Goal: Task Accomplishment & Management: Use online tool/utility

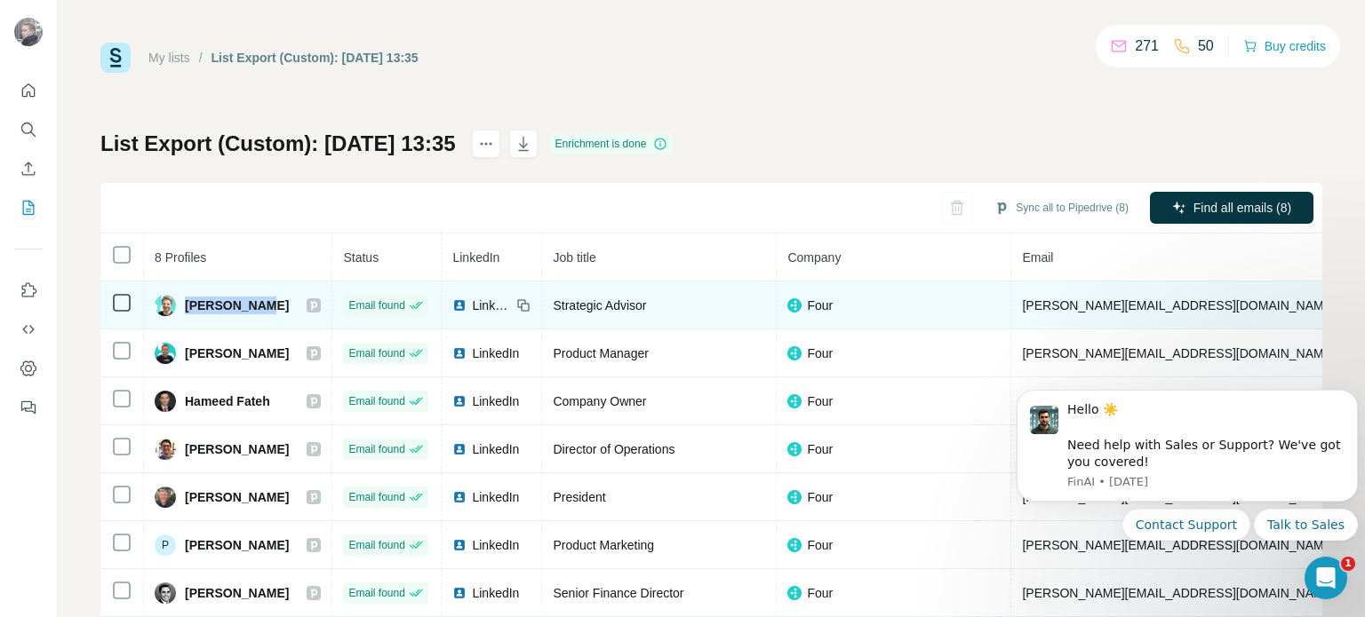
drag, startPoint x: 251, startPoint y: 306, endPoint x: 188, endPoint y: 309, distance: 62.3
click at [188, 309] on div "Chaim Lever" at bounding box center [238, 305] width 166 height 21
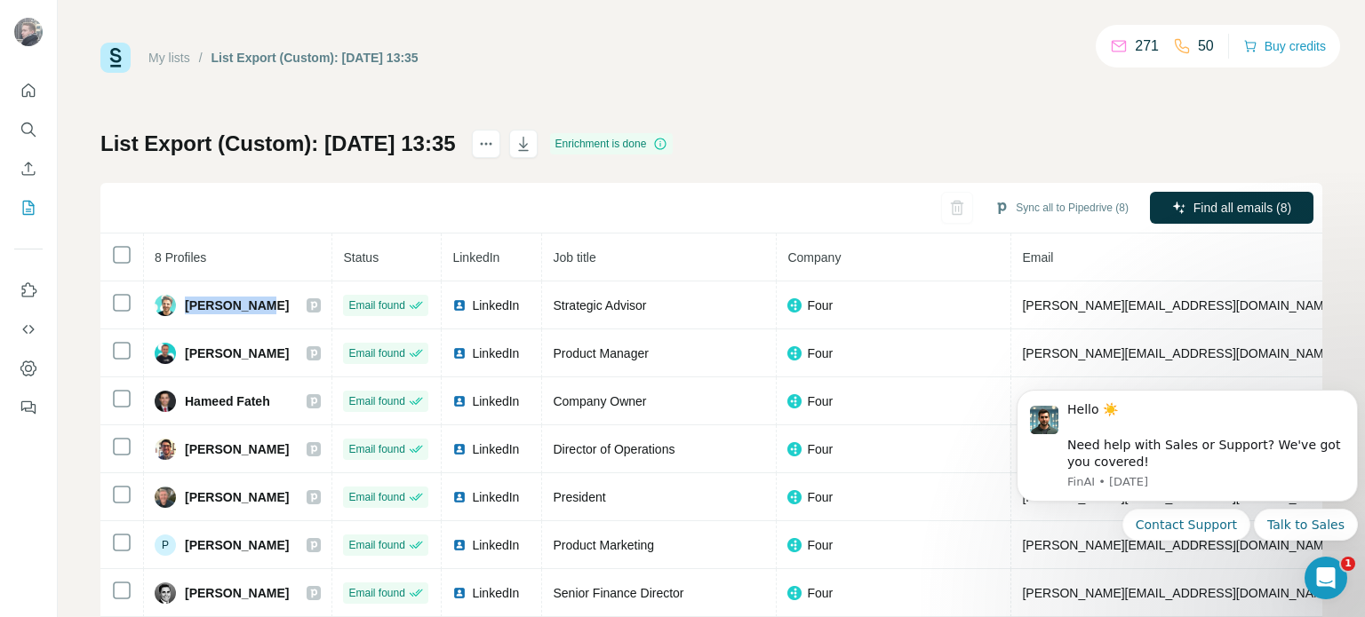
copy span "Chaim Lever"
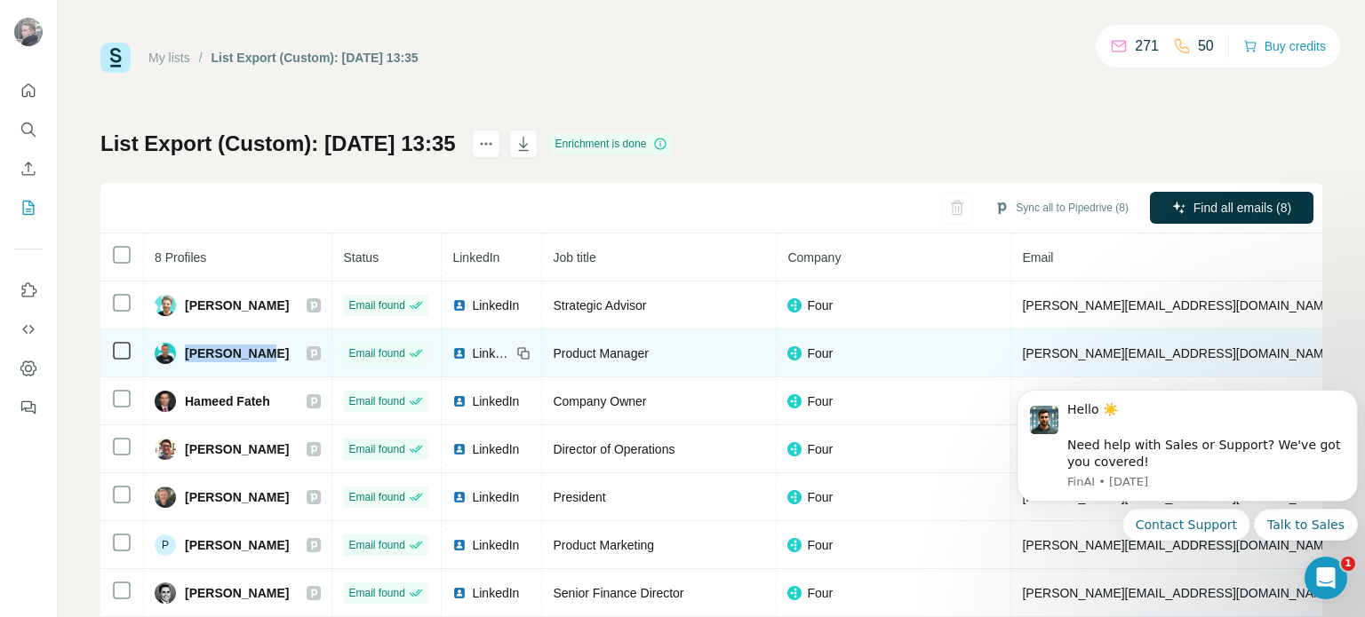
drag, startPoint x: 270, startPoint y: 356, endPoint x: 185, endPoint y: 360, distance: 85.4
click at [185, 360] on div "Eli Bortunk" at bounding box center [238, 353] width 166 height 21
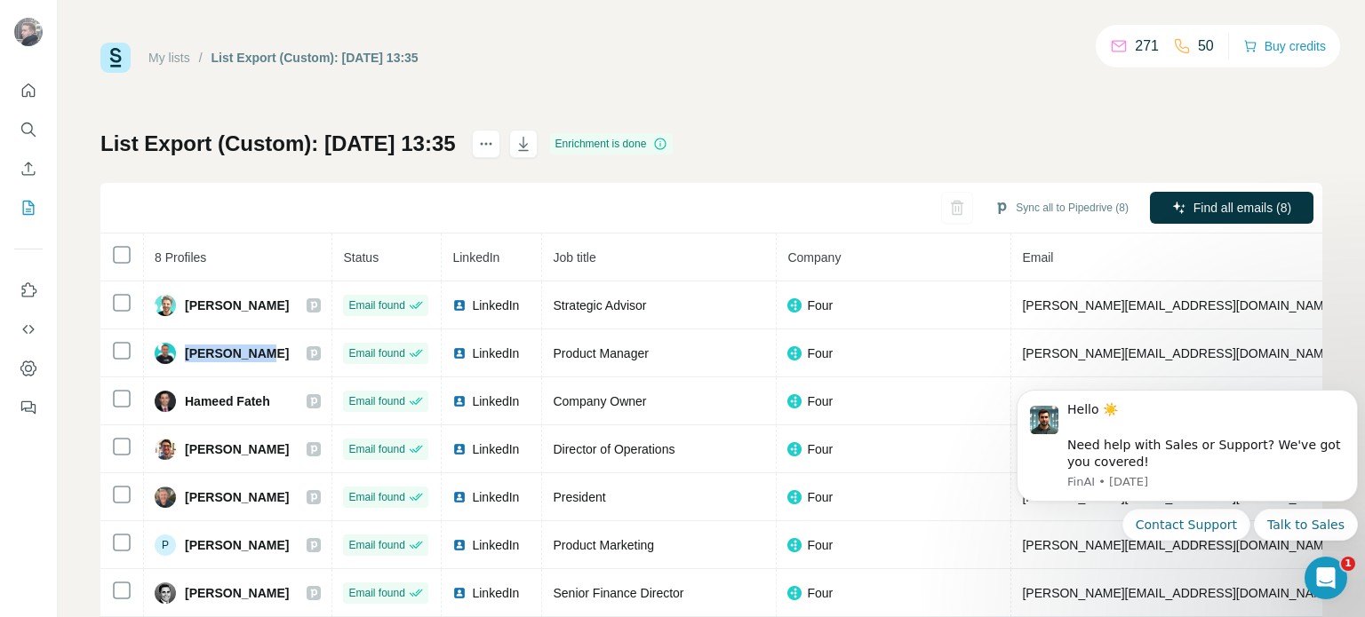
copy span "Eli Bortunk"
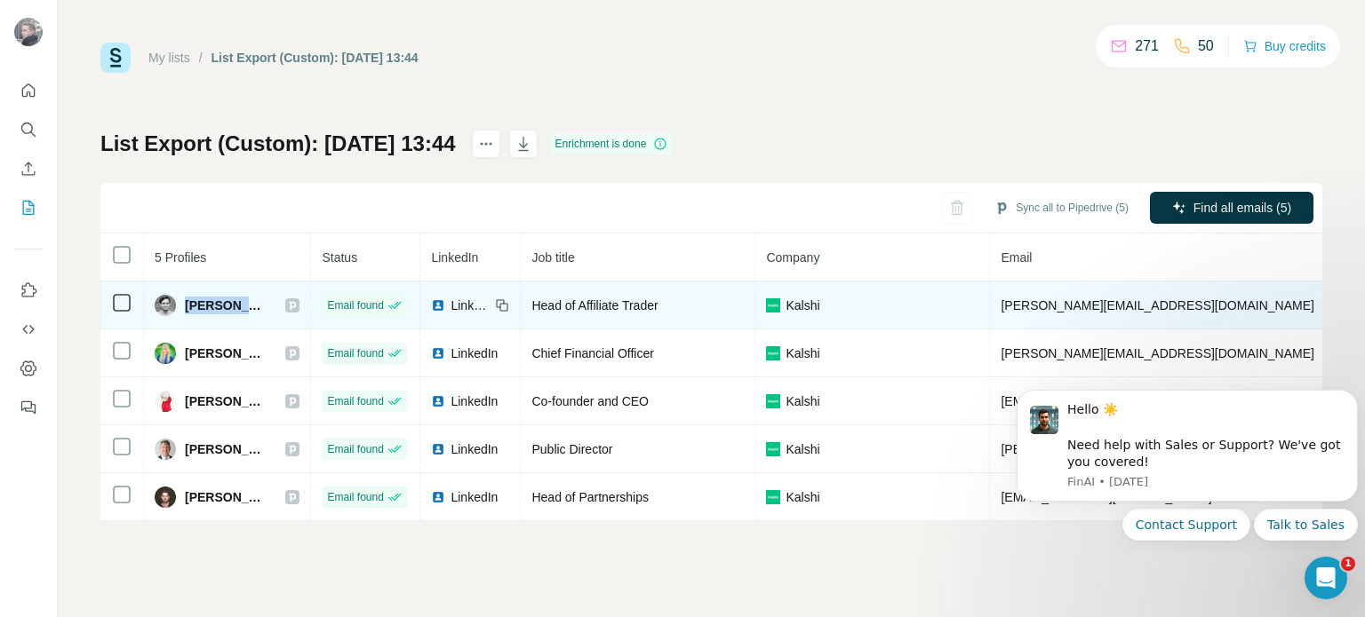
drag, startPoint x: 244, startPoint y: 302, endPoint x: 187, endPoint y: 302, distance: 56.9
click at [187, 302] on div "[PERSON_NAME]" at bounding box center [227, 305] width 145 height 21
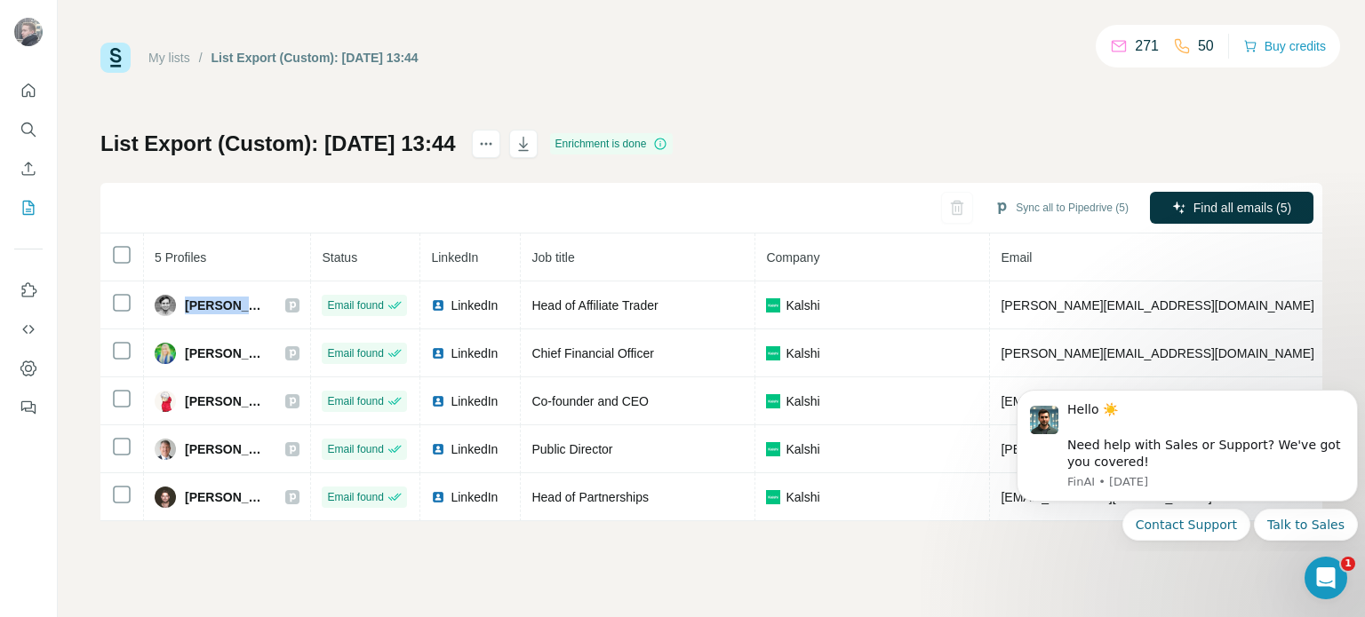
copy span "[PERSON_NAME]"
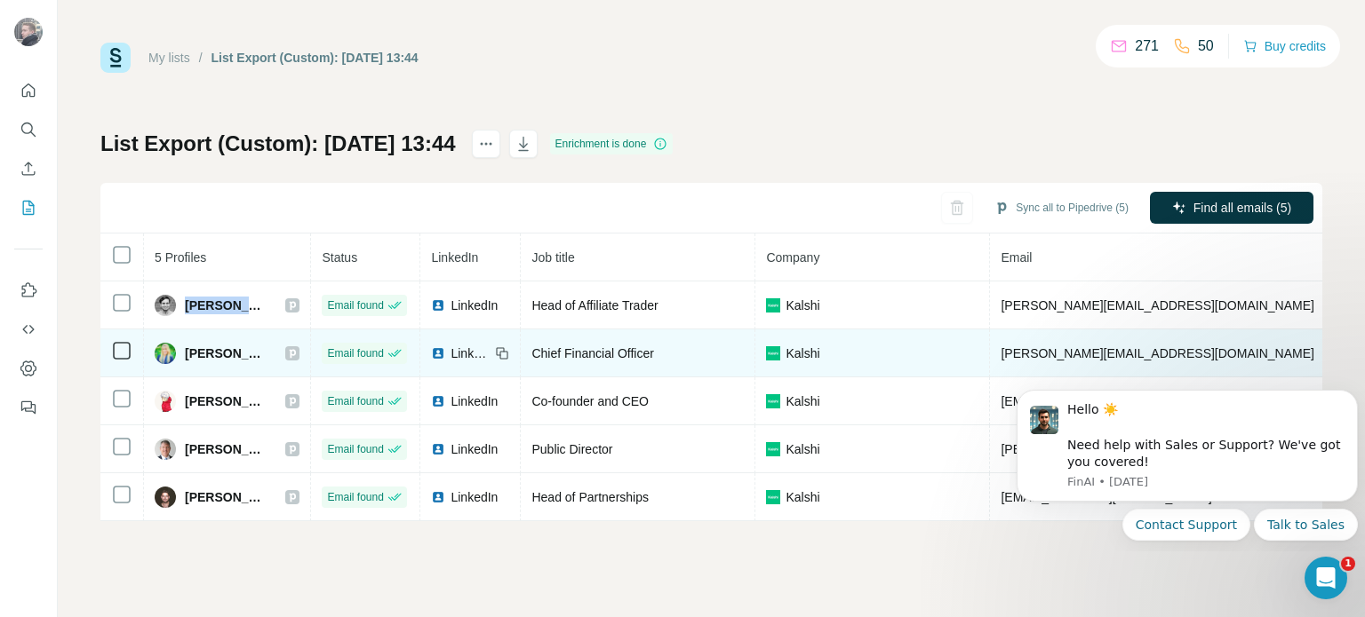
drag, startPoint x: 274, startPoint y: 351, endPoint x: 185, endPoint y: 353, distance: 88.9
click at [185, 353] on div "[PERSON_NAME]" at bounding box center [227, 353] width 145 height 21
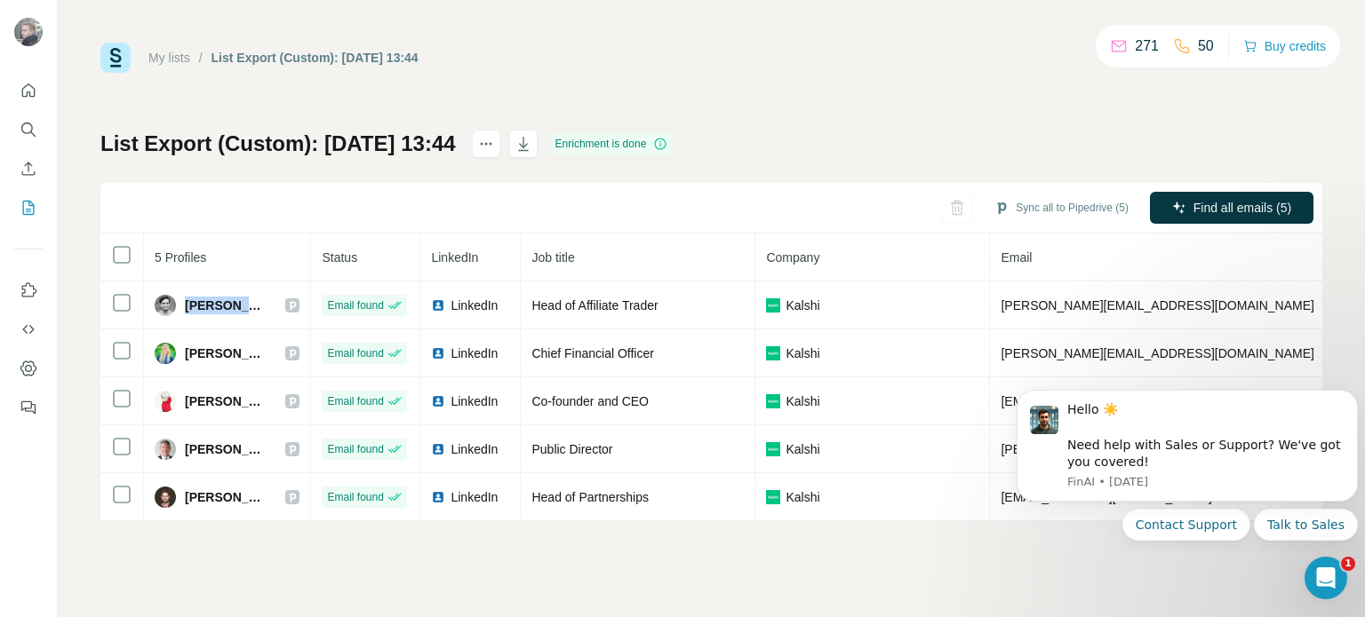
copy span "[PERSON_NAME]"
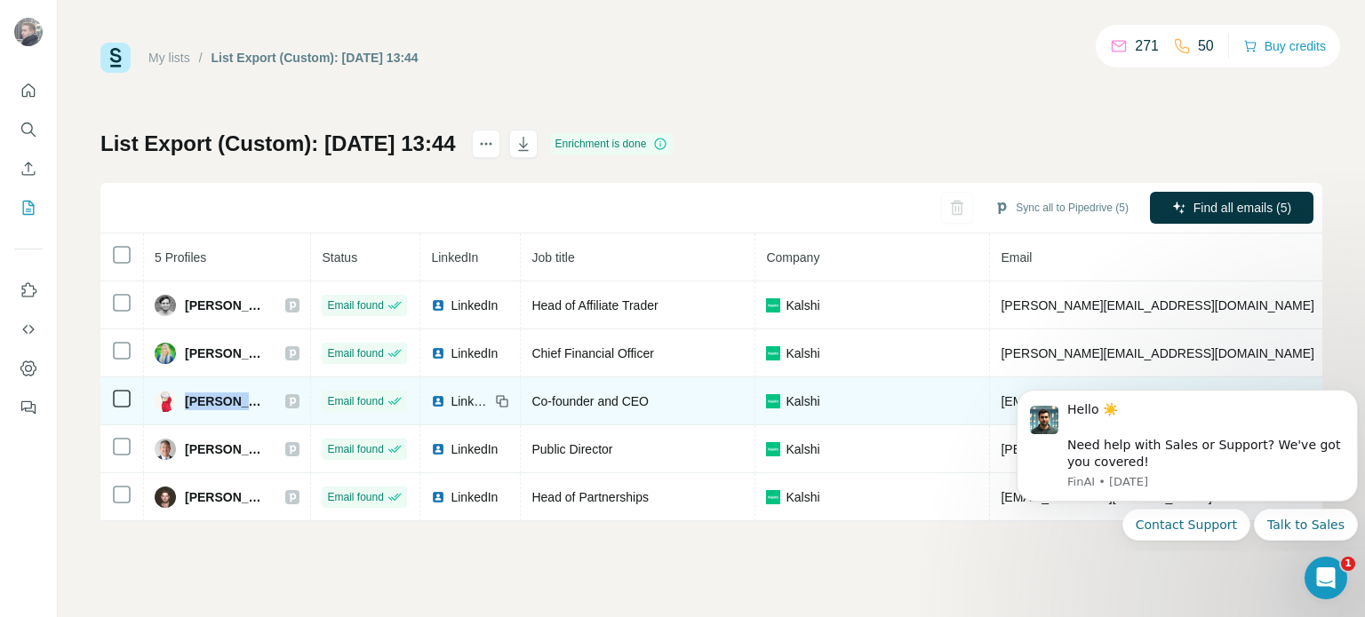
drag, startPoint x: 227, startPoint y: 395, endPoint x: 277, endPoint y: 395, distance: 49.8
click at [277, 395] on div "[PERSON_NAME]" at bounding box center [227, 401] width 145 height 21
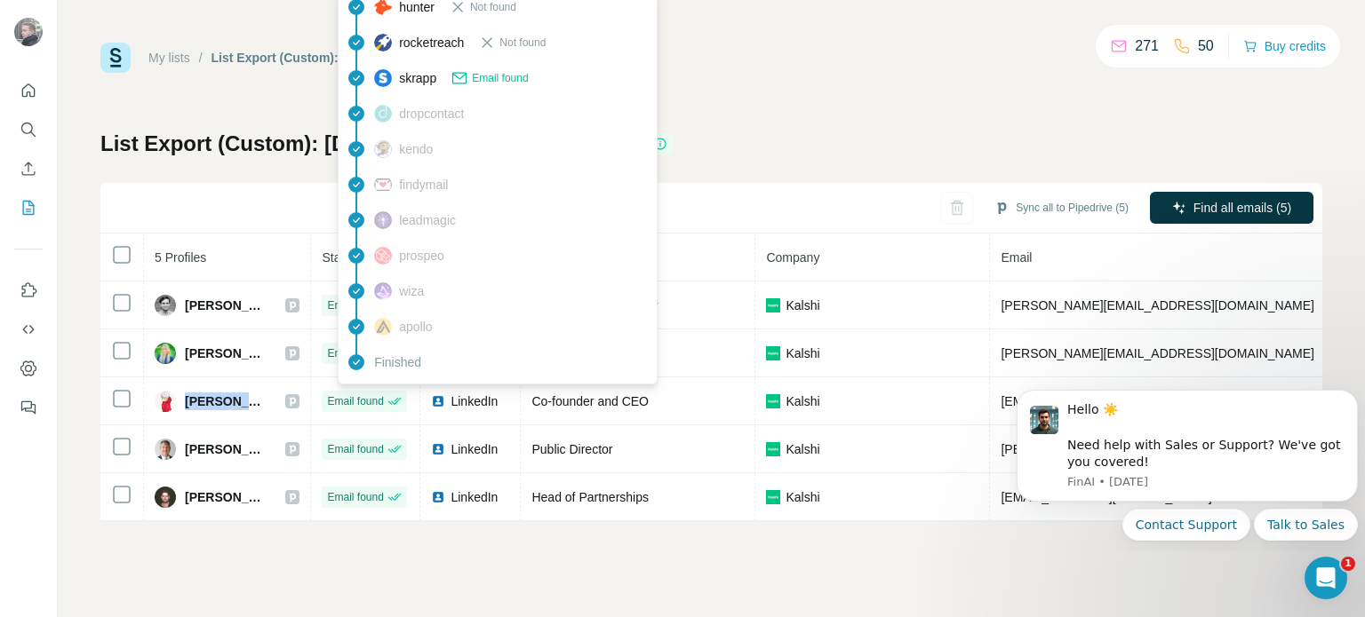
copy span "[PERSON_NAME]"
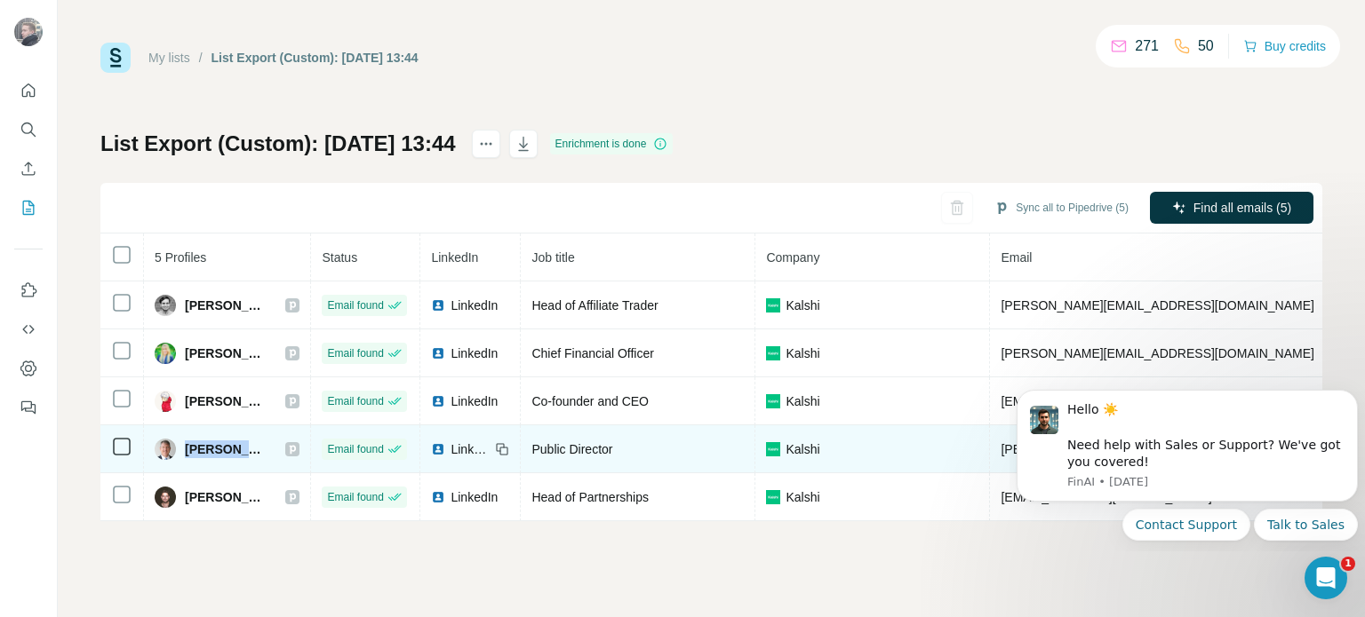
drag, startPoint x: 187, startPoint y: 444, endPoint x: 268, endPoint y: 443, distance: 81.7
click at [267, 443] on span "[PERSON_NAME]" at bounding box center [226, 450] width 83 height 18
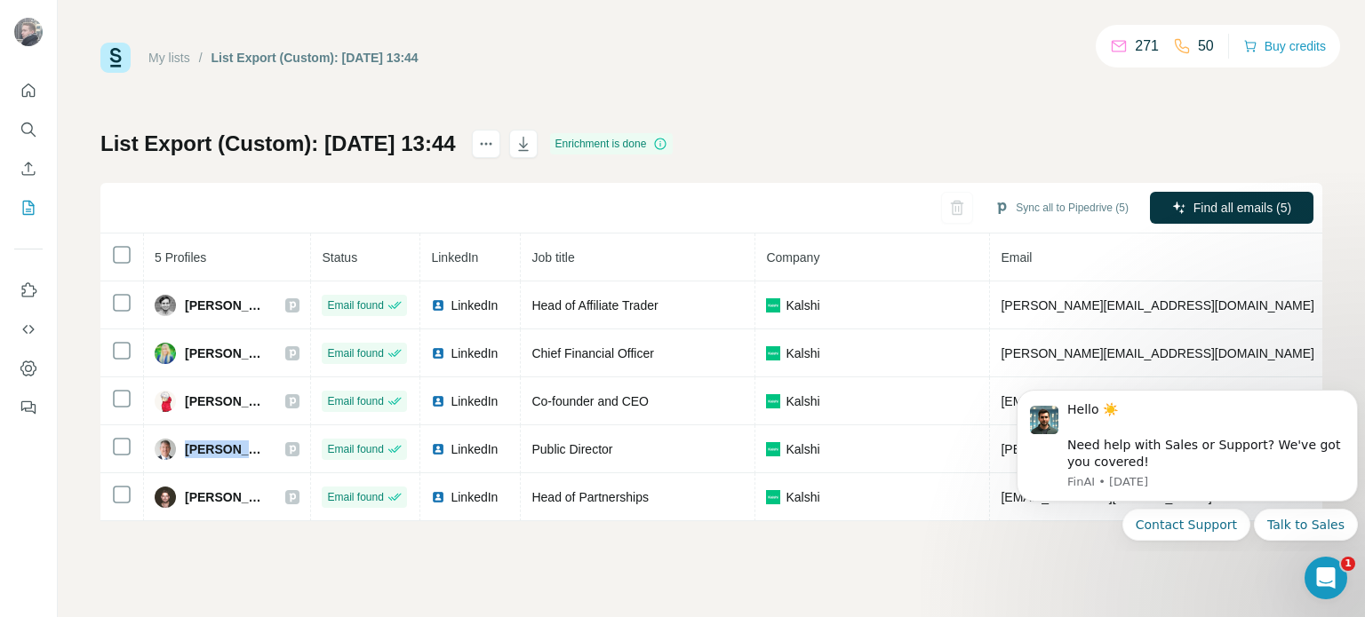
copy span "[PERSON_NAME]"
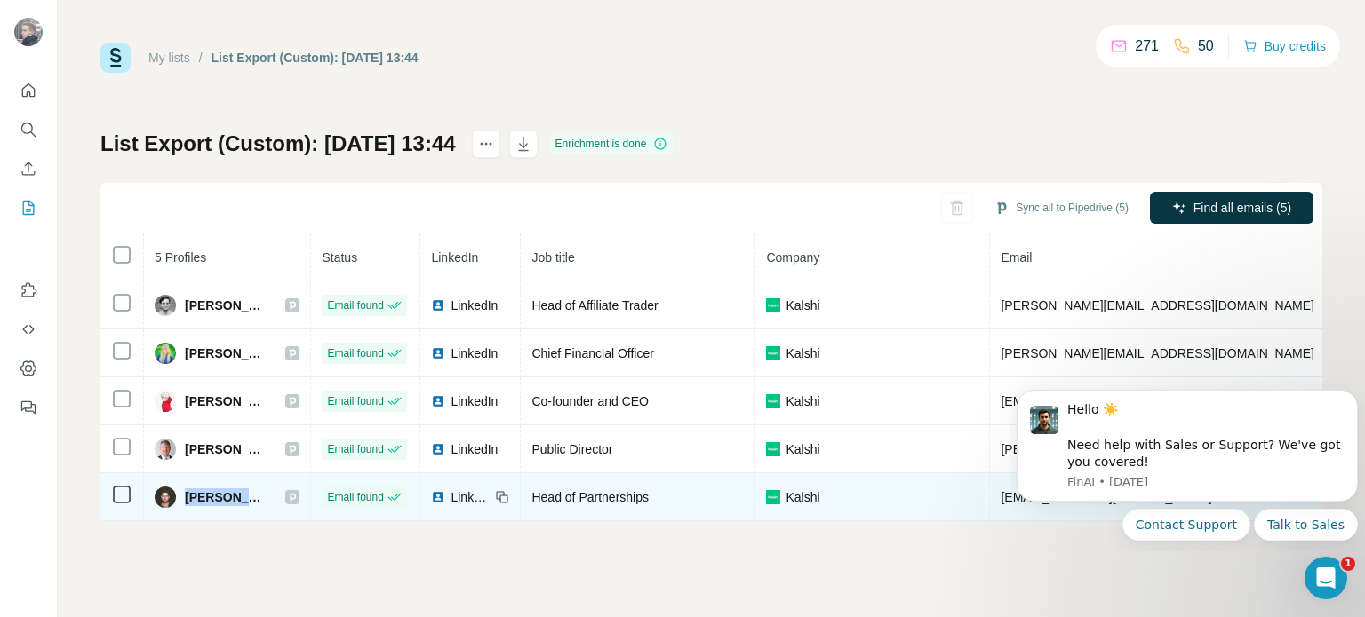
drag, startPoint x: 185, startPoint y: 490, endPoint x: 259, endPoint y: 482, distance: 74.3
click at [259, 482] on td "[PERSON_NAME]" at bounding box center [227, 498] width 167 height 48
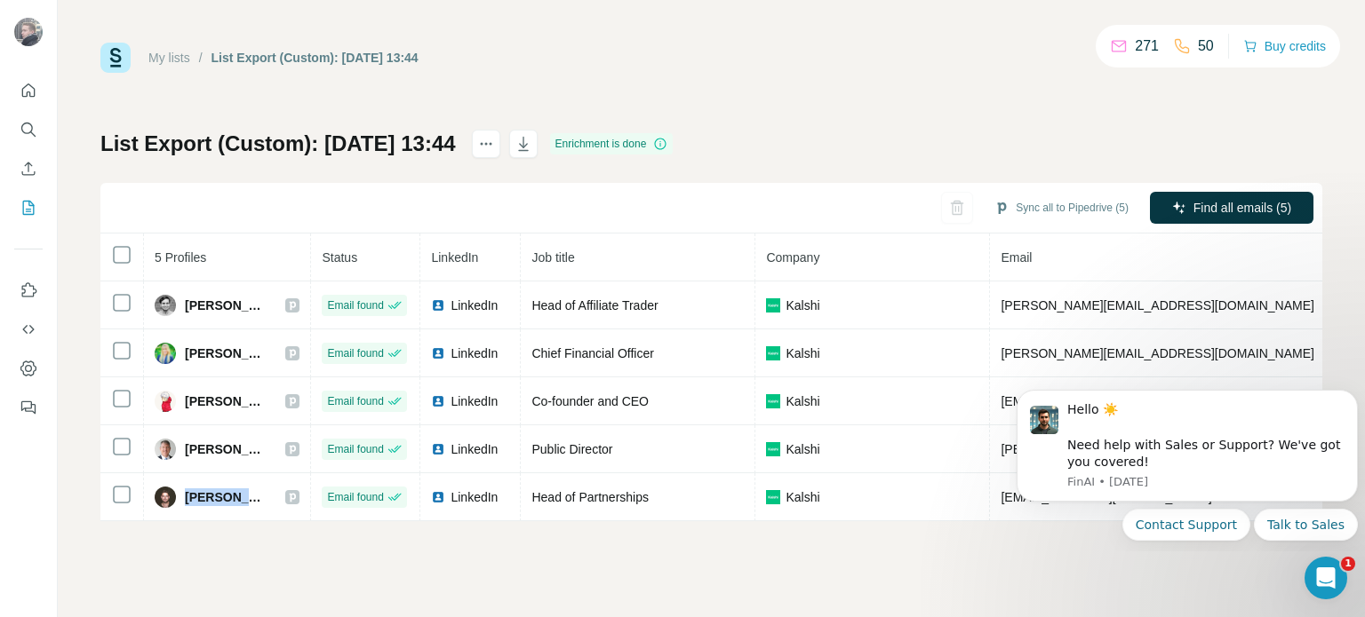
copy span "[PERSON_NAME]"
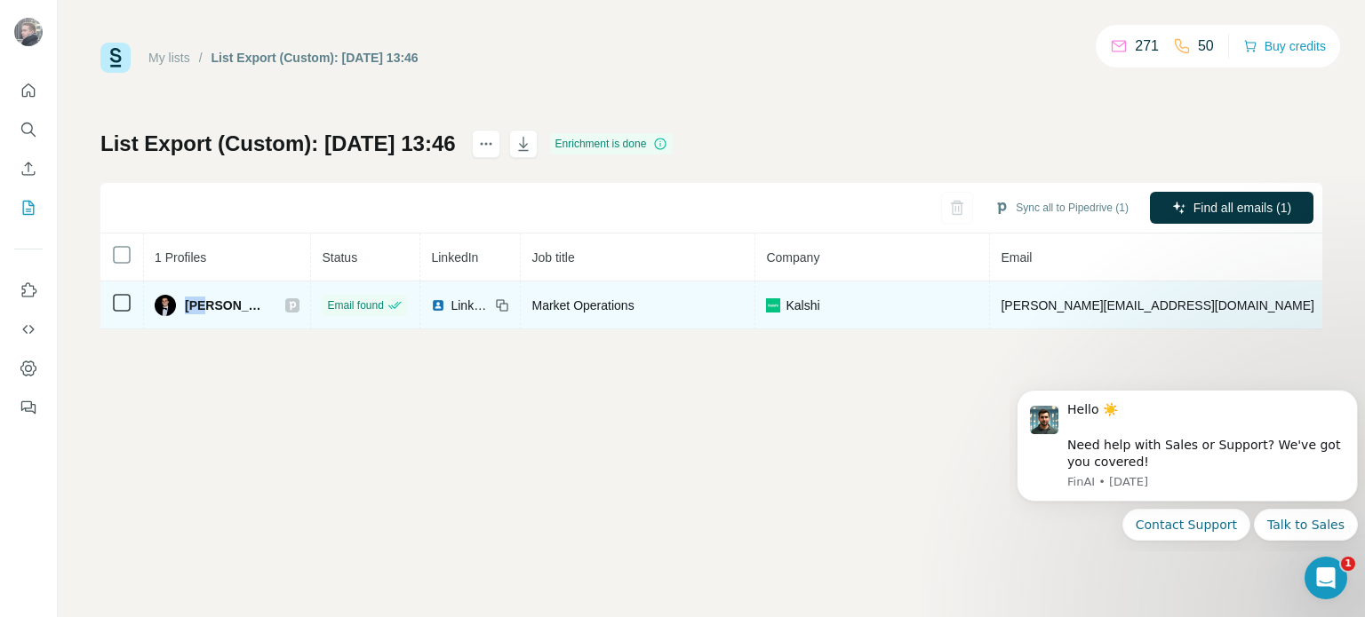
drag, startPoint x: 182, startPoint y: 300, endPoint x: 202, endPoint y: 302, distance: 19.6
click at [202, 302] on div "Ian Cook" at bounding box center [211, 305] width 113 height 21
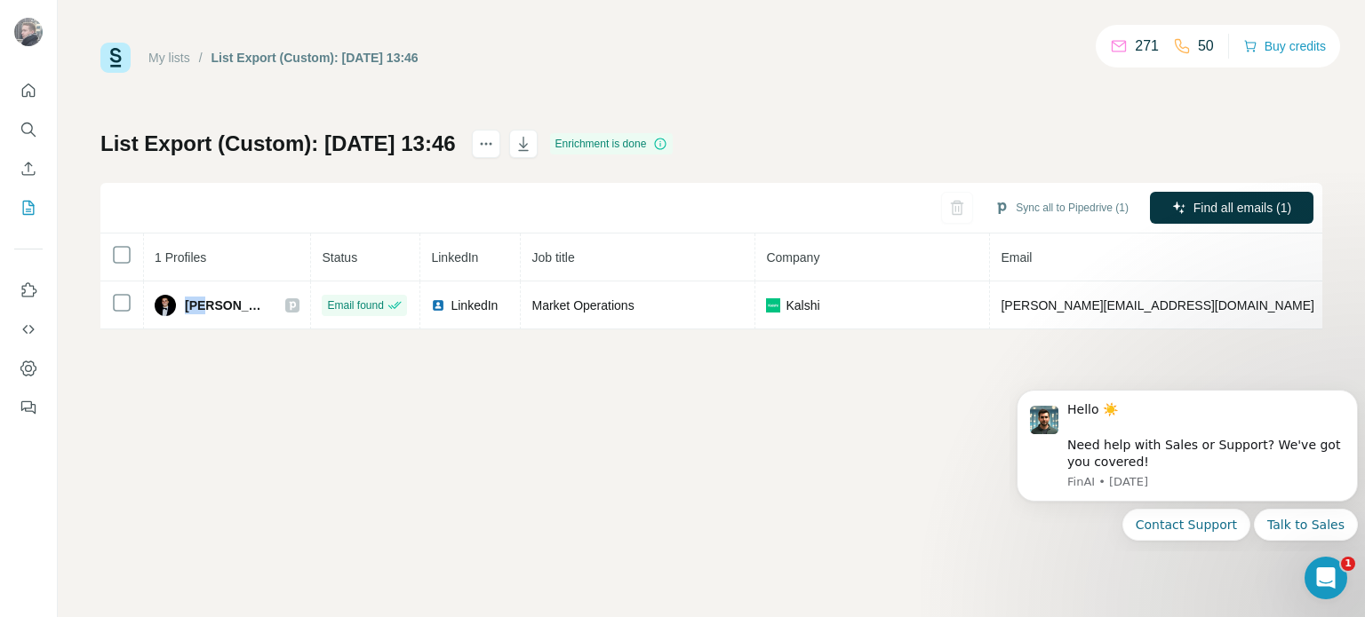
copy span "Ian"
